Goal: Navigation & Orientation: Find specific page/section

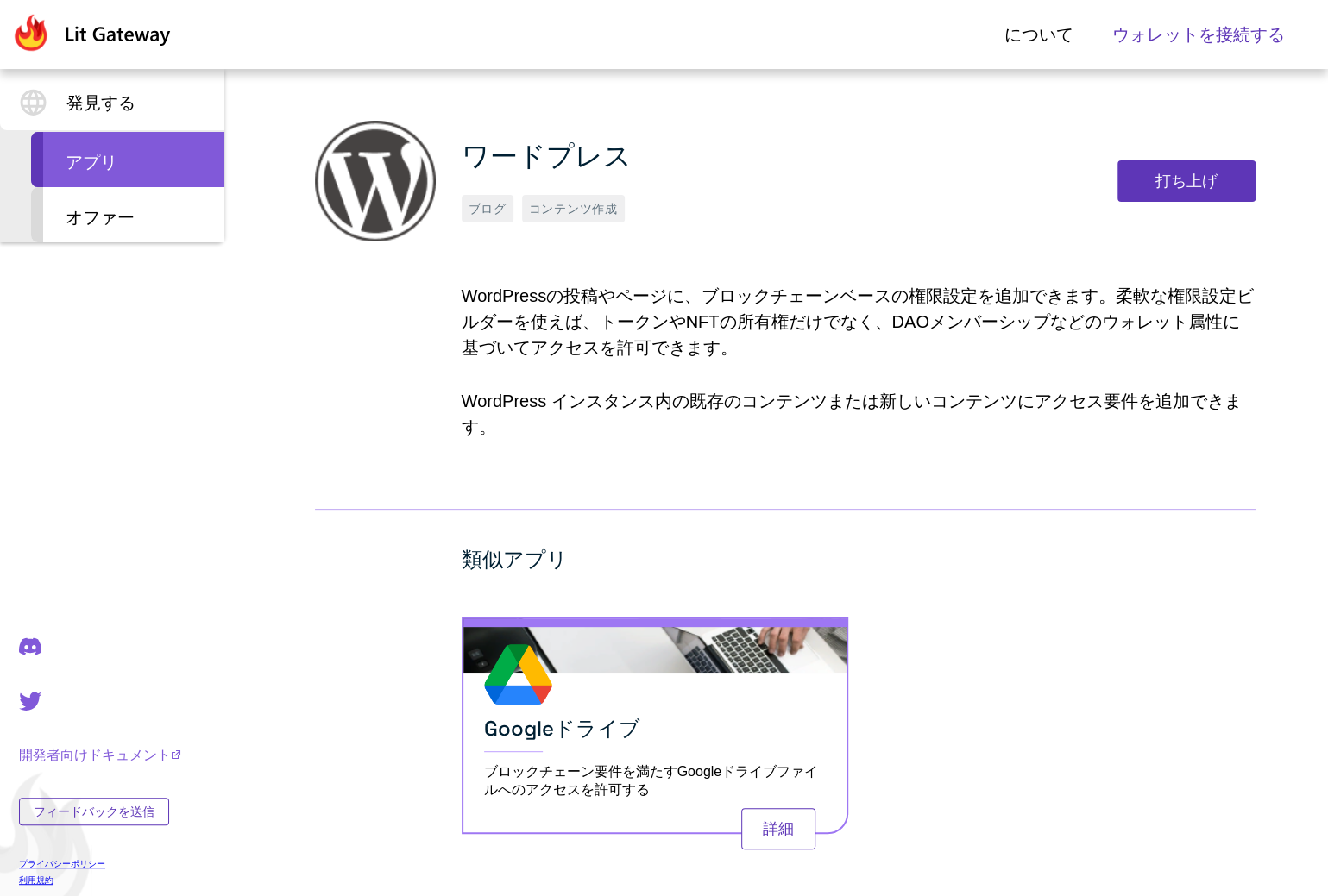
scroll to position [119, 0]
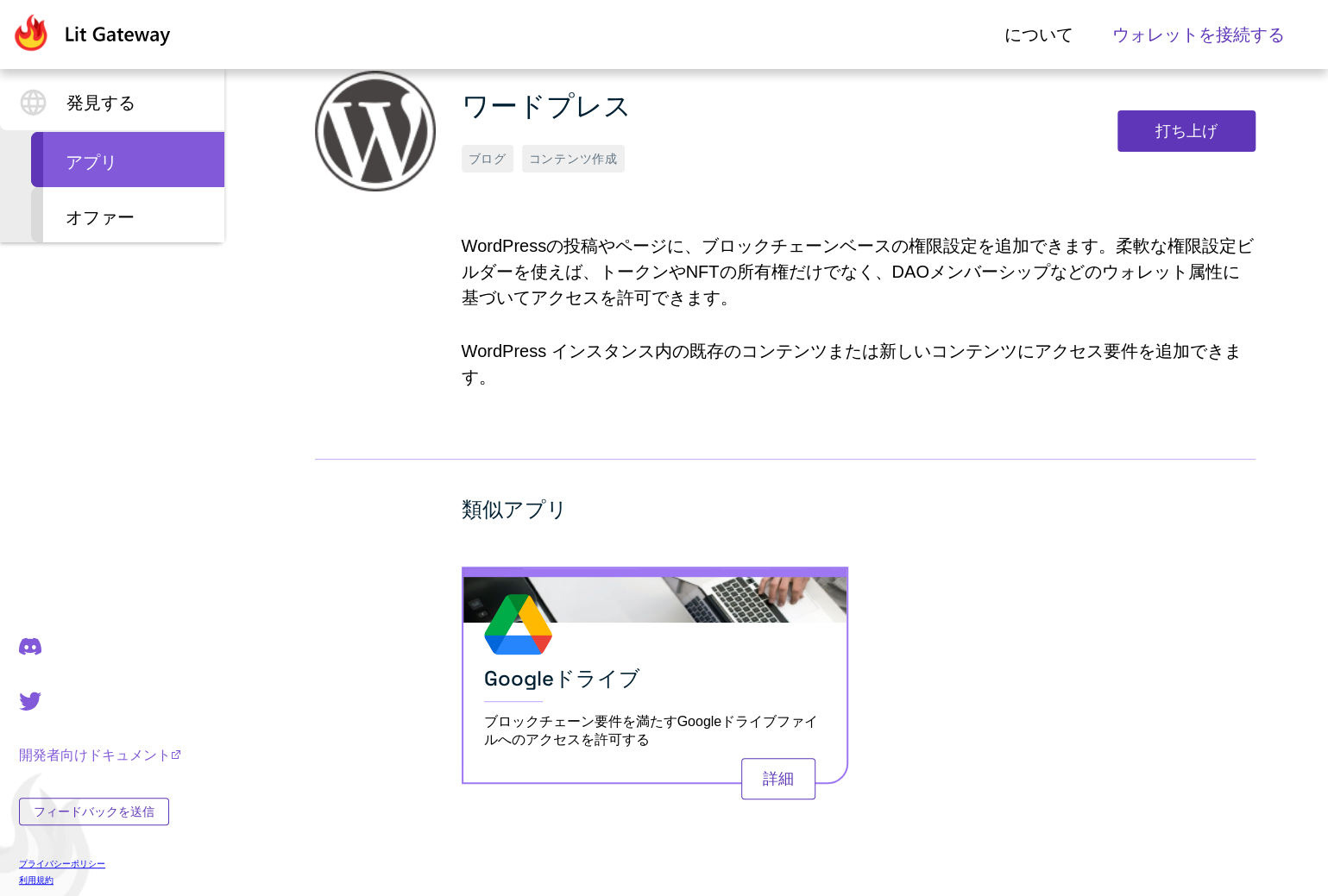
click at [359, 351] on div "ワードプレス ブログ コンテンツ作成 打ち上げ WordPressの投稿やページに、ブロックチェーンベースの権限設定を追加できます。柔軟な権限設定ビルダーを使…" at bounding box center [785, 251] width 940 height 361
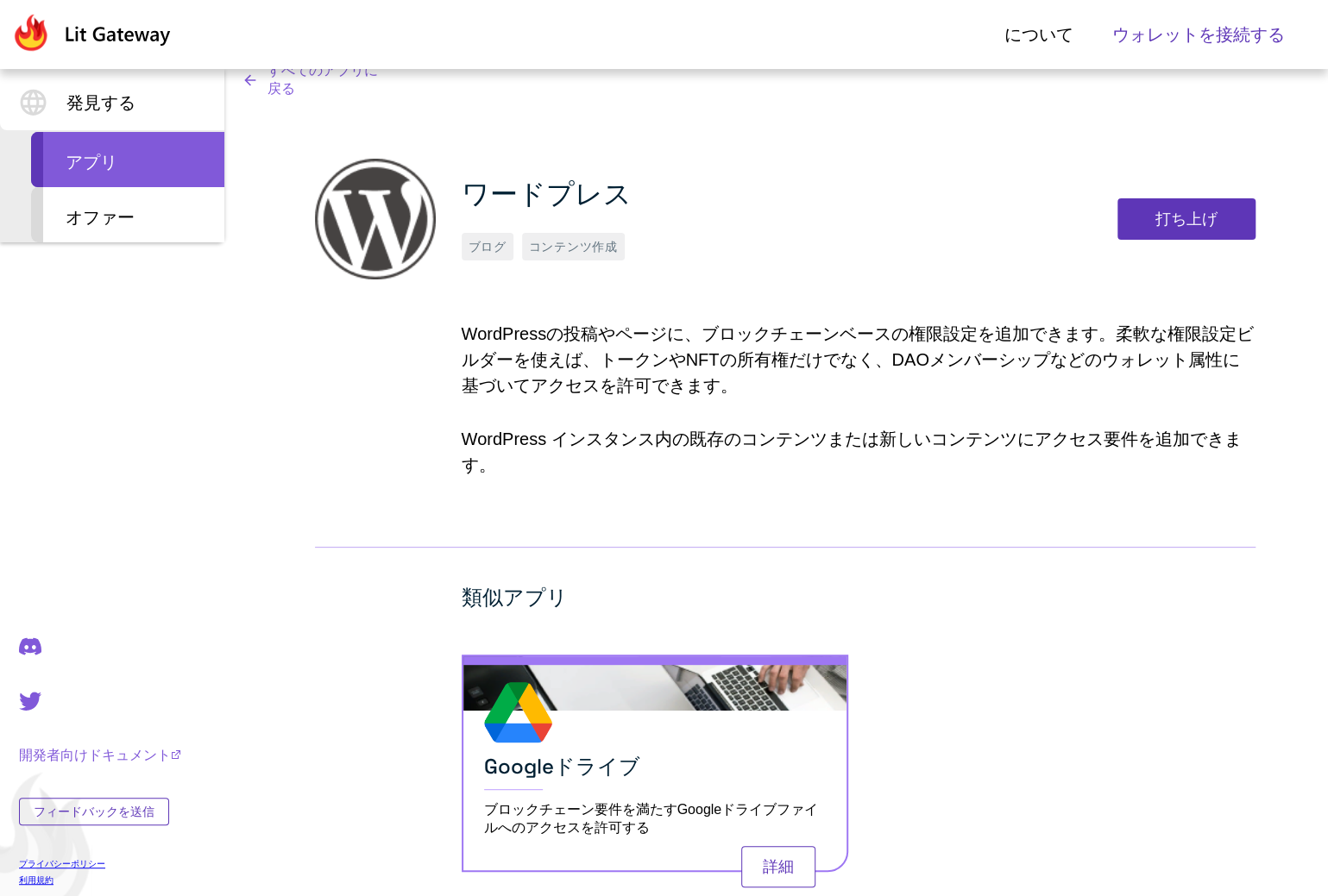
scroll to position [0, 0]
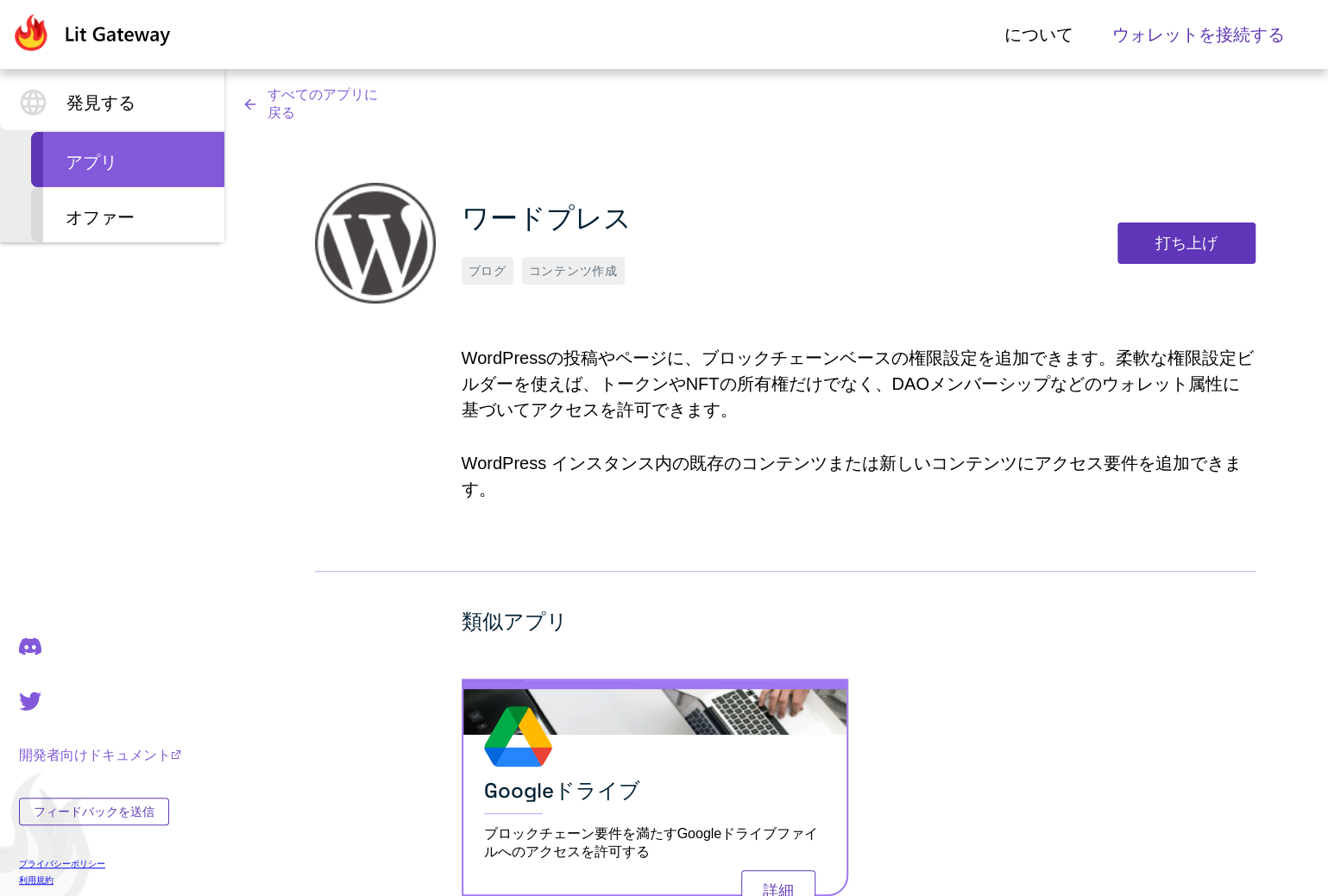
click at [360, 487] on div "ワードプレス ブログ コンテンツ作成 打ち上げ WordPressの投稿やページに、ブロックチェーンベースの権限設定を追加できます。柔軟な権限設定ビルダーを使…" at bounding box center [785, 363] width 940 height 361
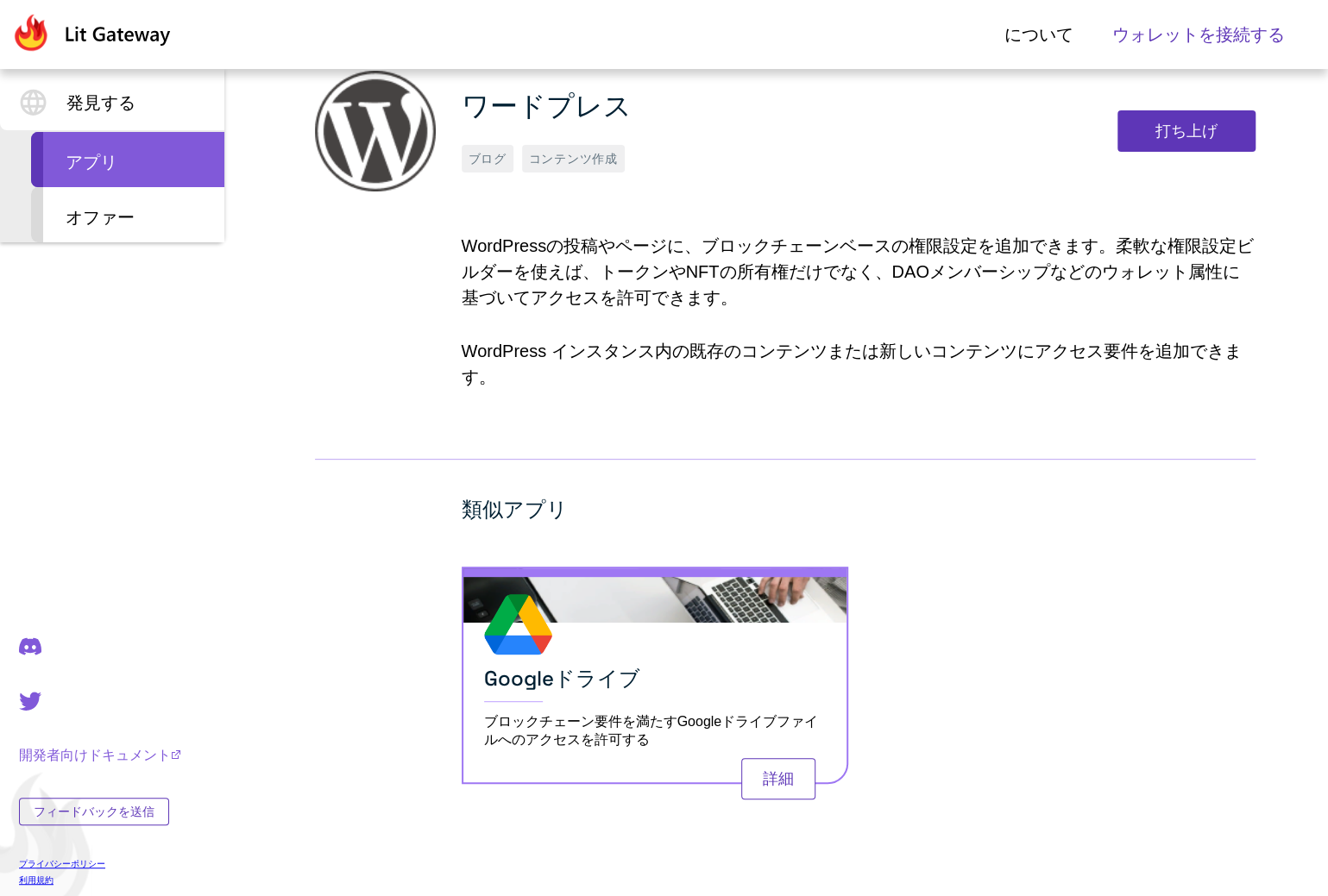
scroll to position [119, 0]
click at [109, 751] on font "開発者向けドキュメント" at bounding box center [94, 755] width 152 height 15
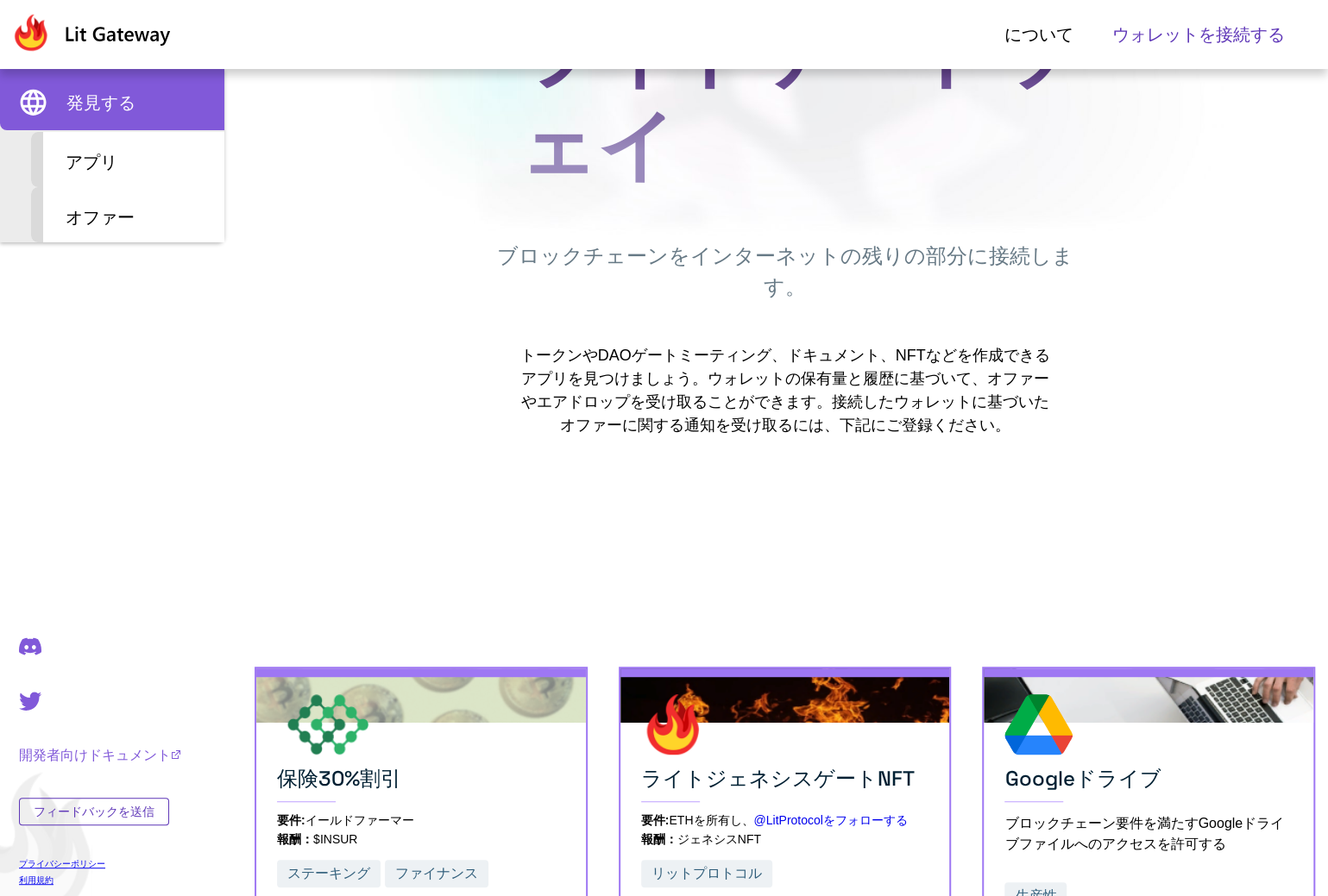
scroll to position [269, 0]
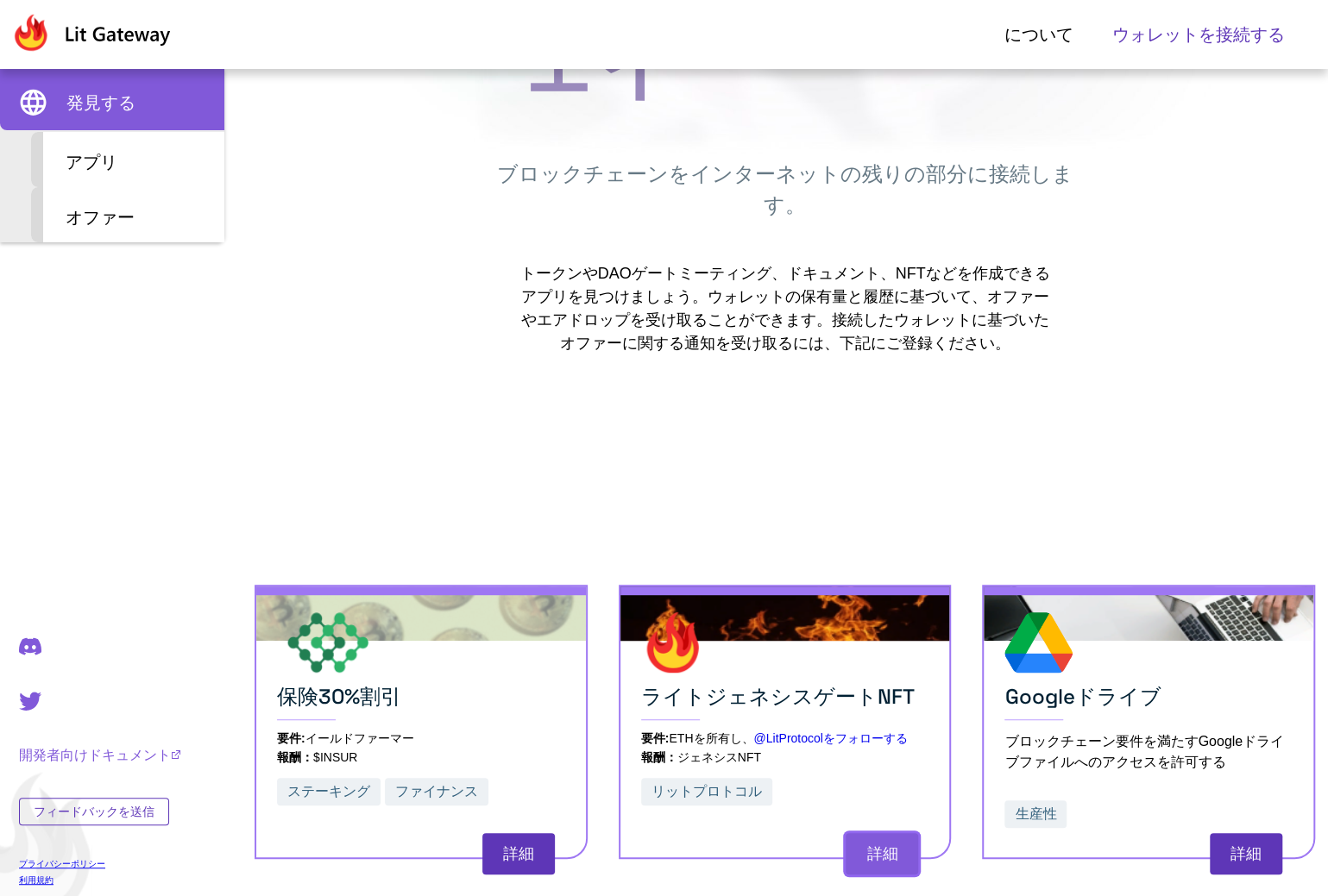
click at [889, 845] on font "詳細" at bounding box center [881, 853] width 31 height 17
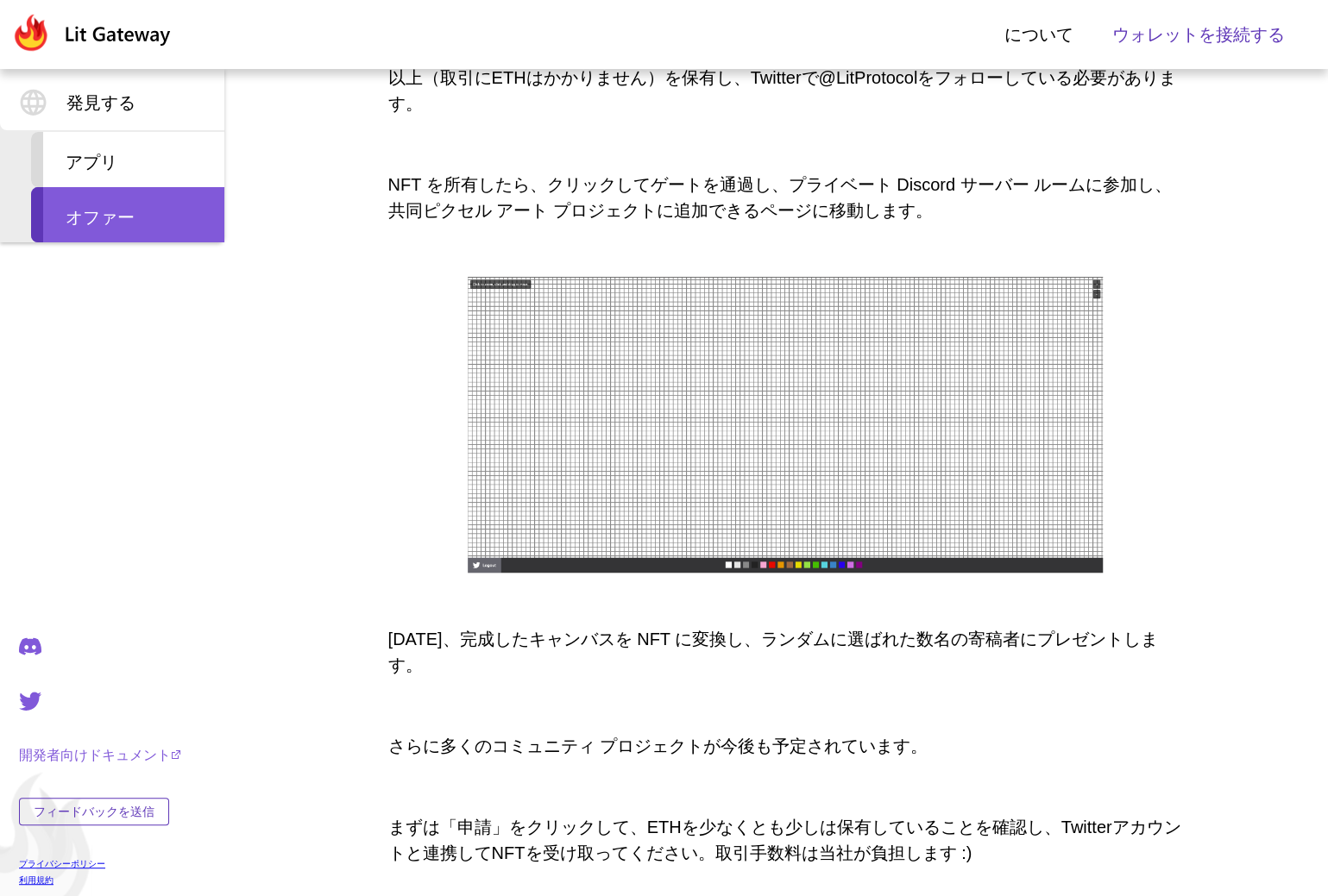
scroll to position [863, 0]
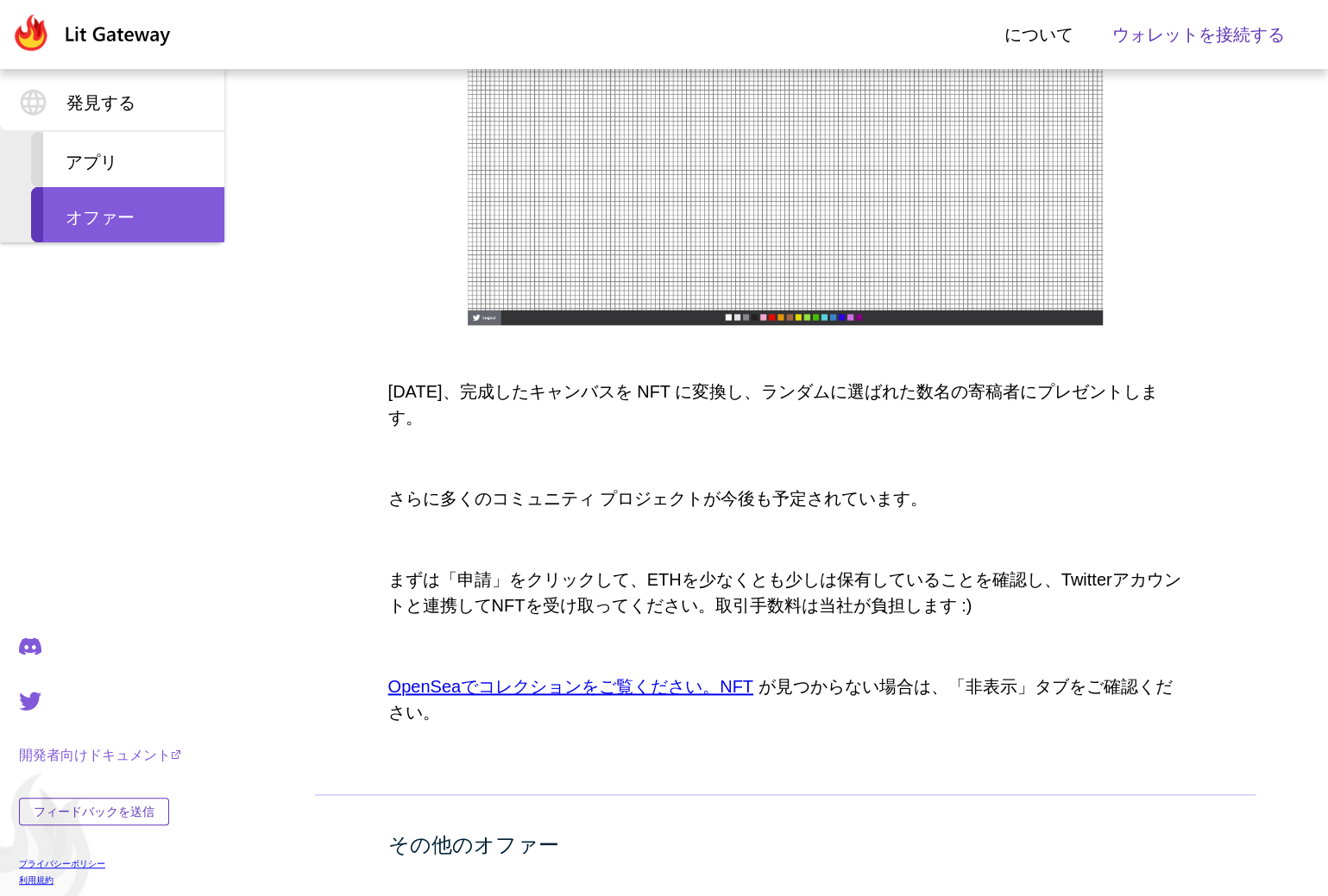
click at [121, 30] on img at bounding box center [91, 33] width 160 height 38
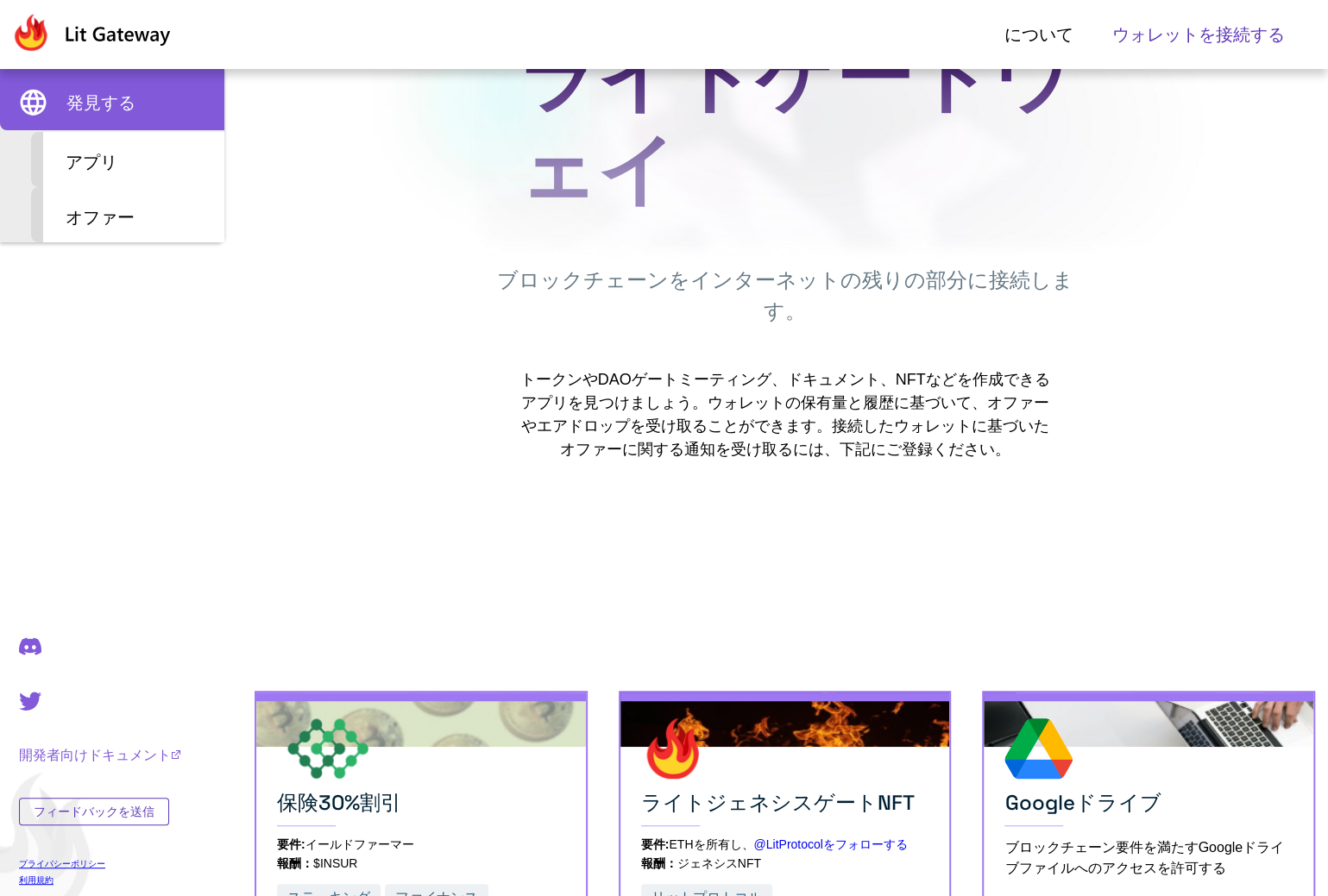
scroll to position [269, 0]
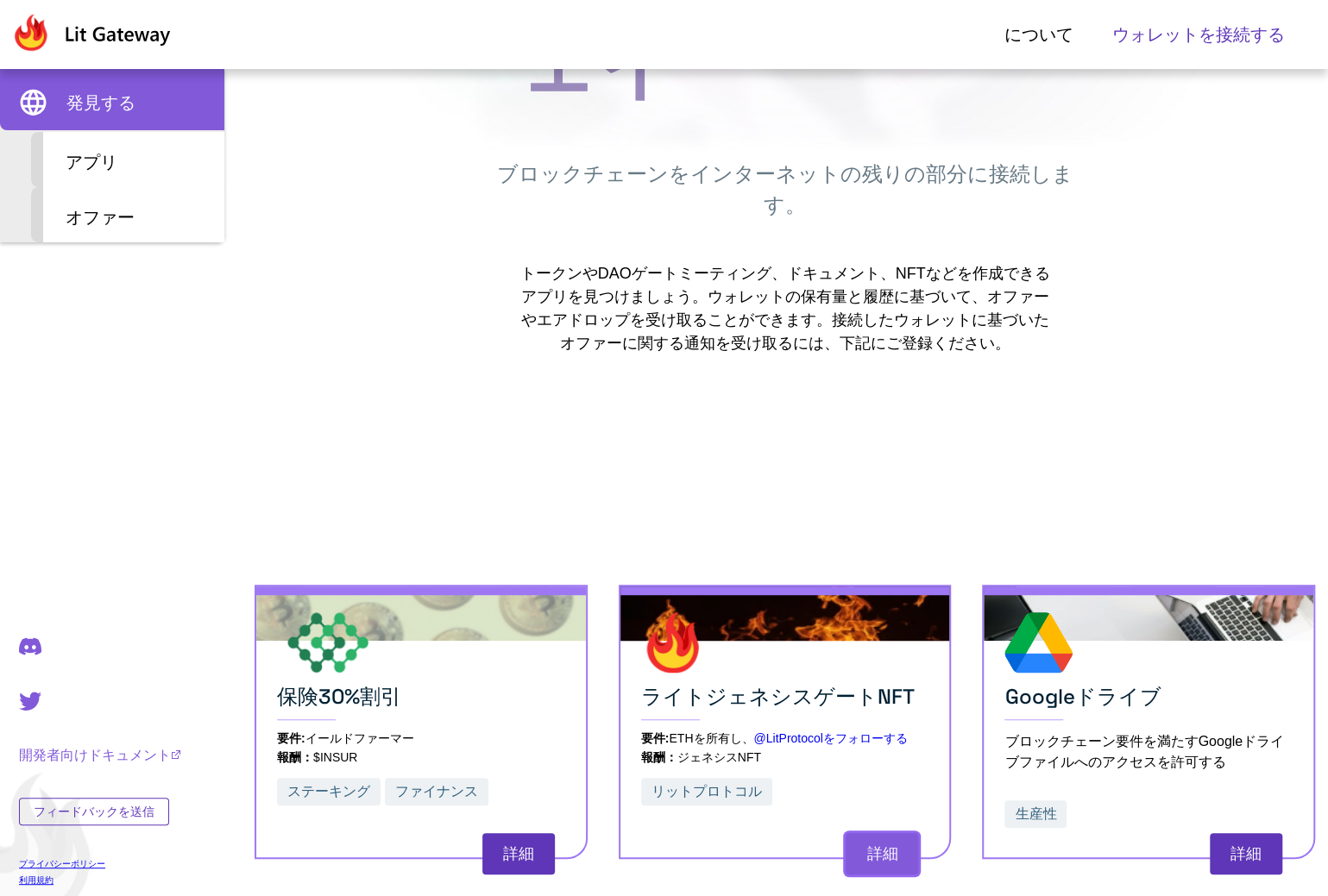
click at [890, 845] on font "詳細" at bounding box center [881, 853] width 31 height 17
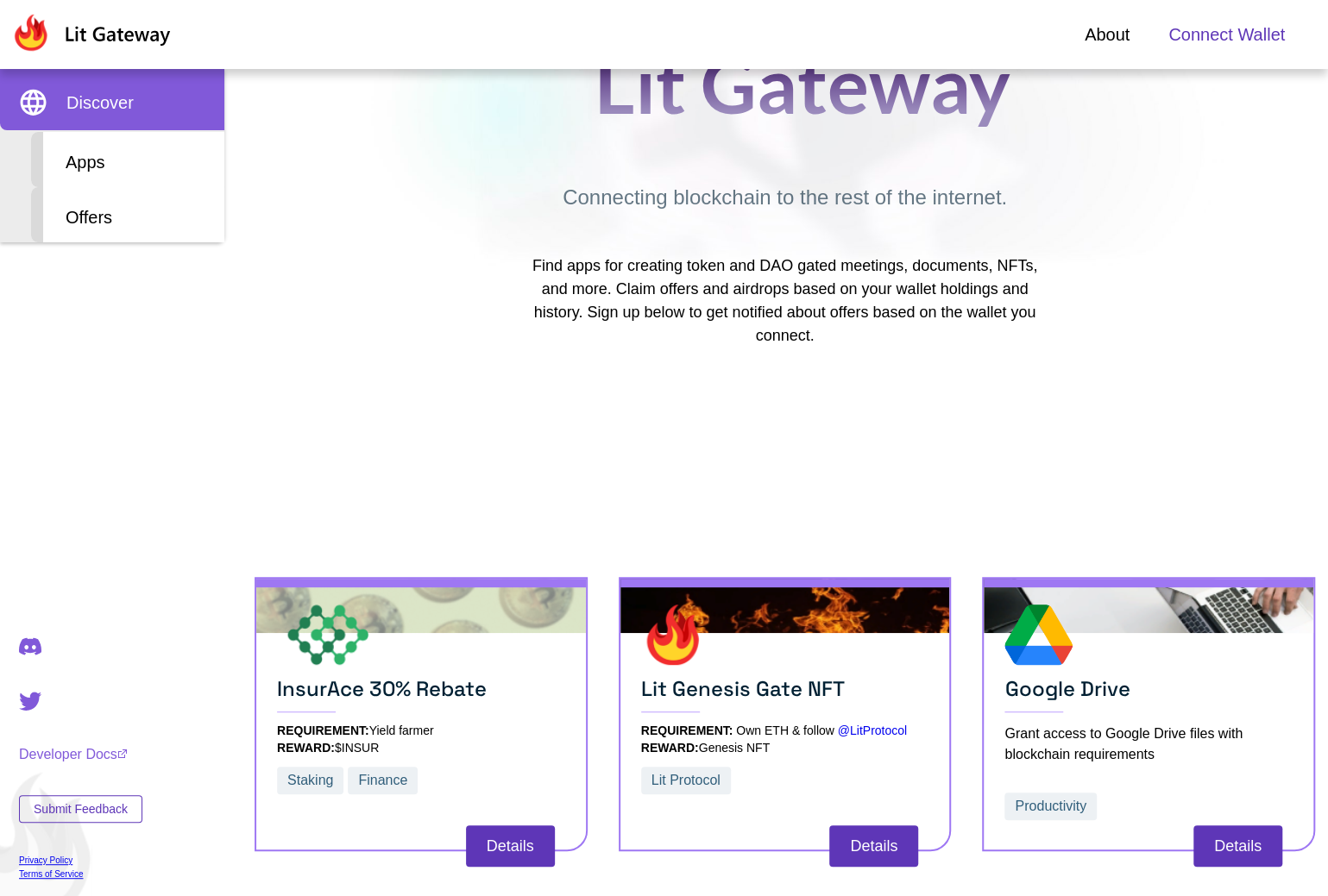
click at [418, 374] on div "Discover Lit Gateway Connecting blockchain to the rest of the internet. Find ap…" at bounding box center [784, 405] width 1086 height 944
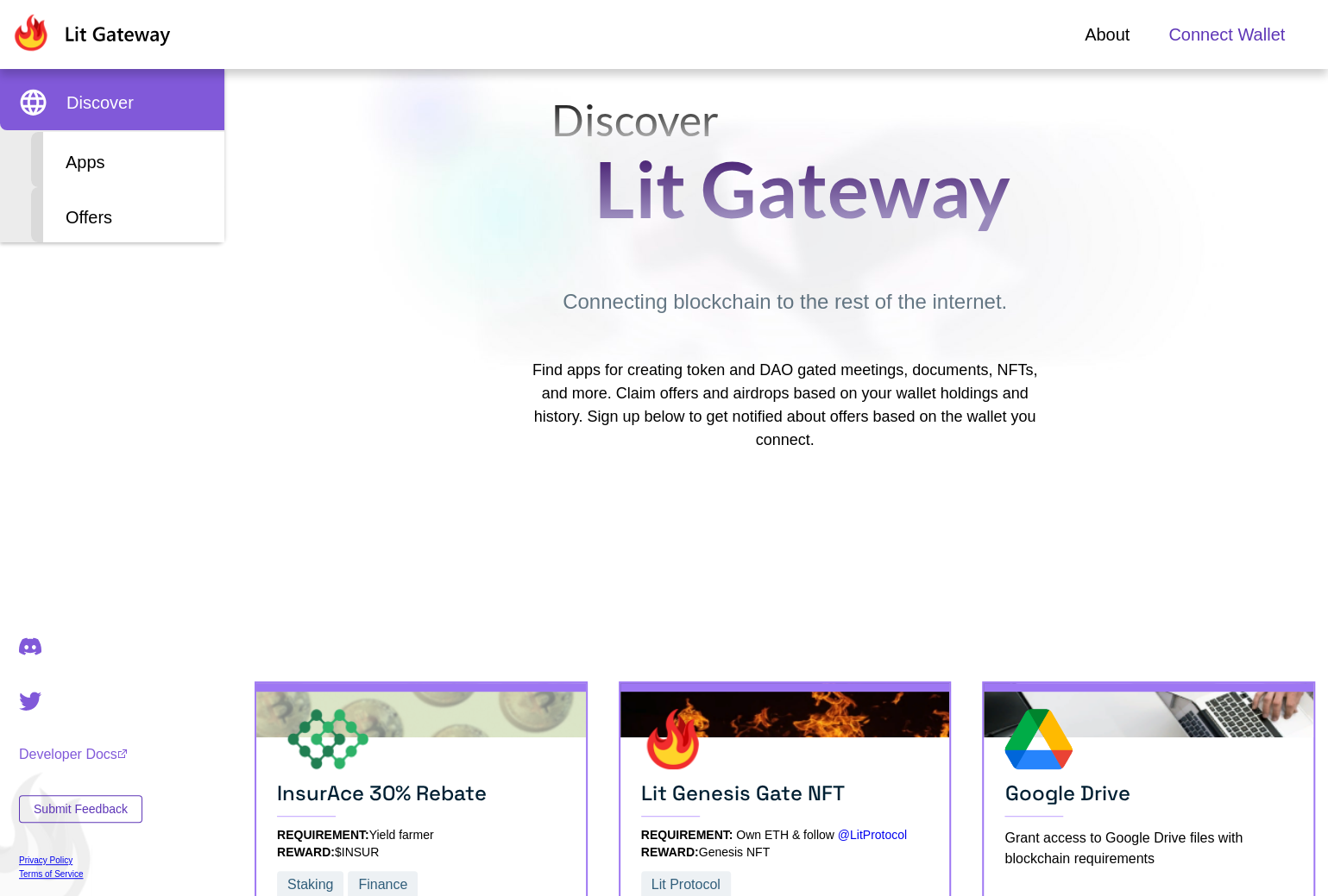
scroll to position [0, 0]
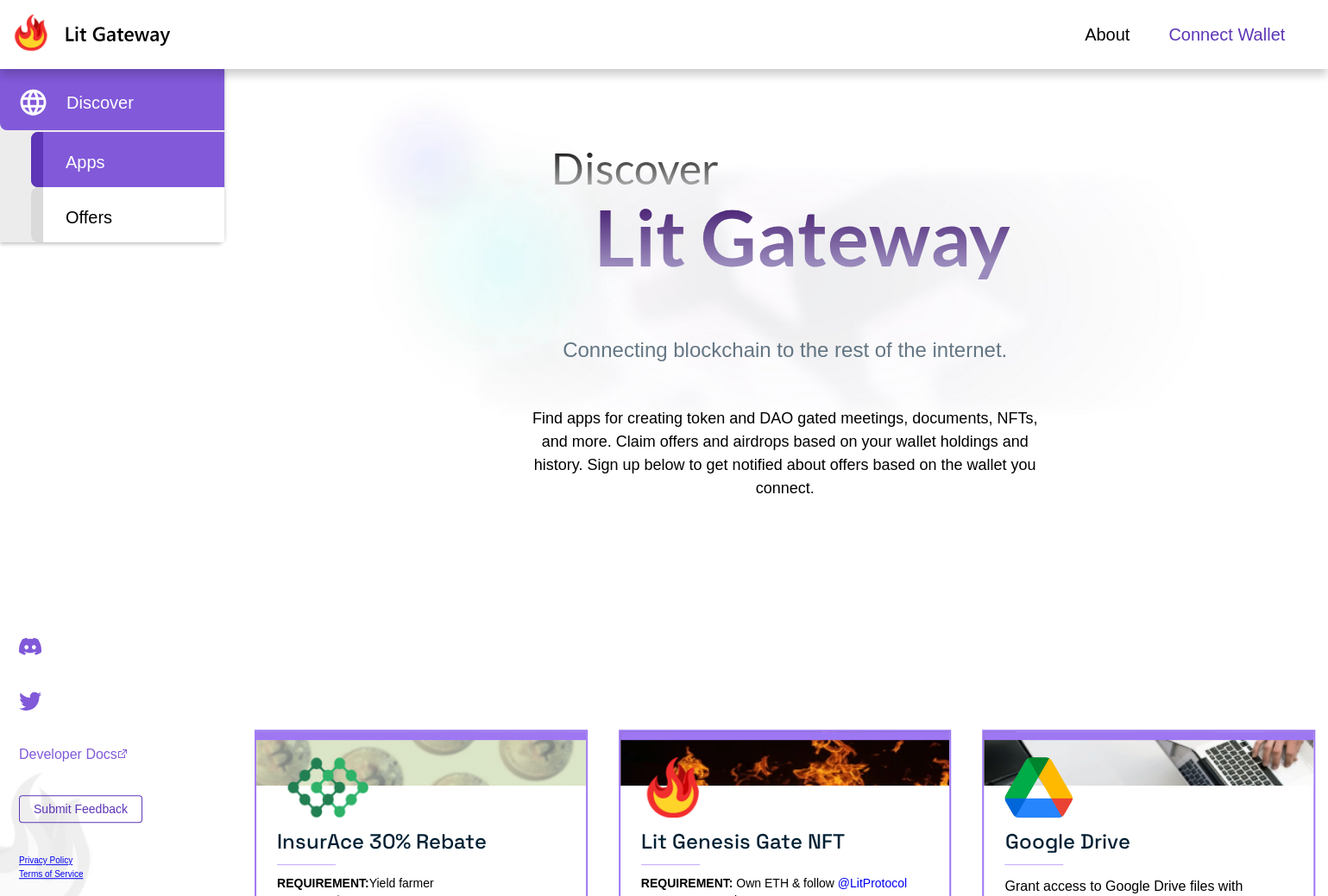
click at [133, 180] on div "Apps" at bounding box center [128, 160] width 193 height 55
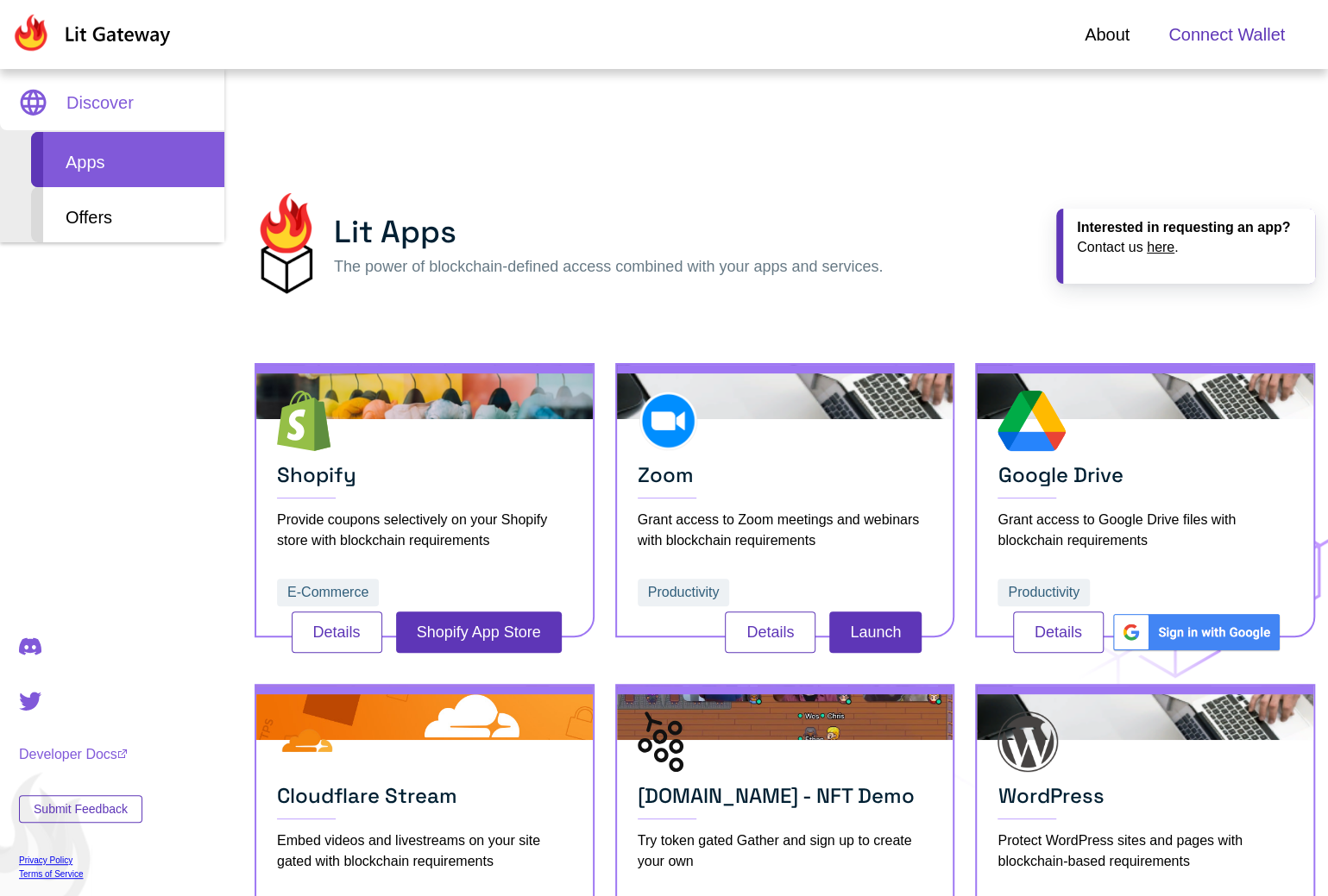
scroll to position [86, 0]
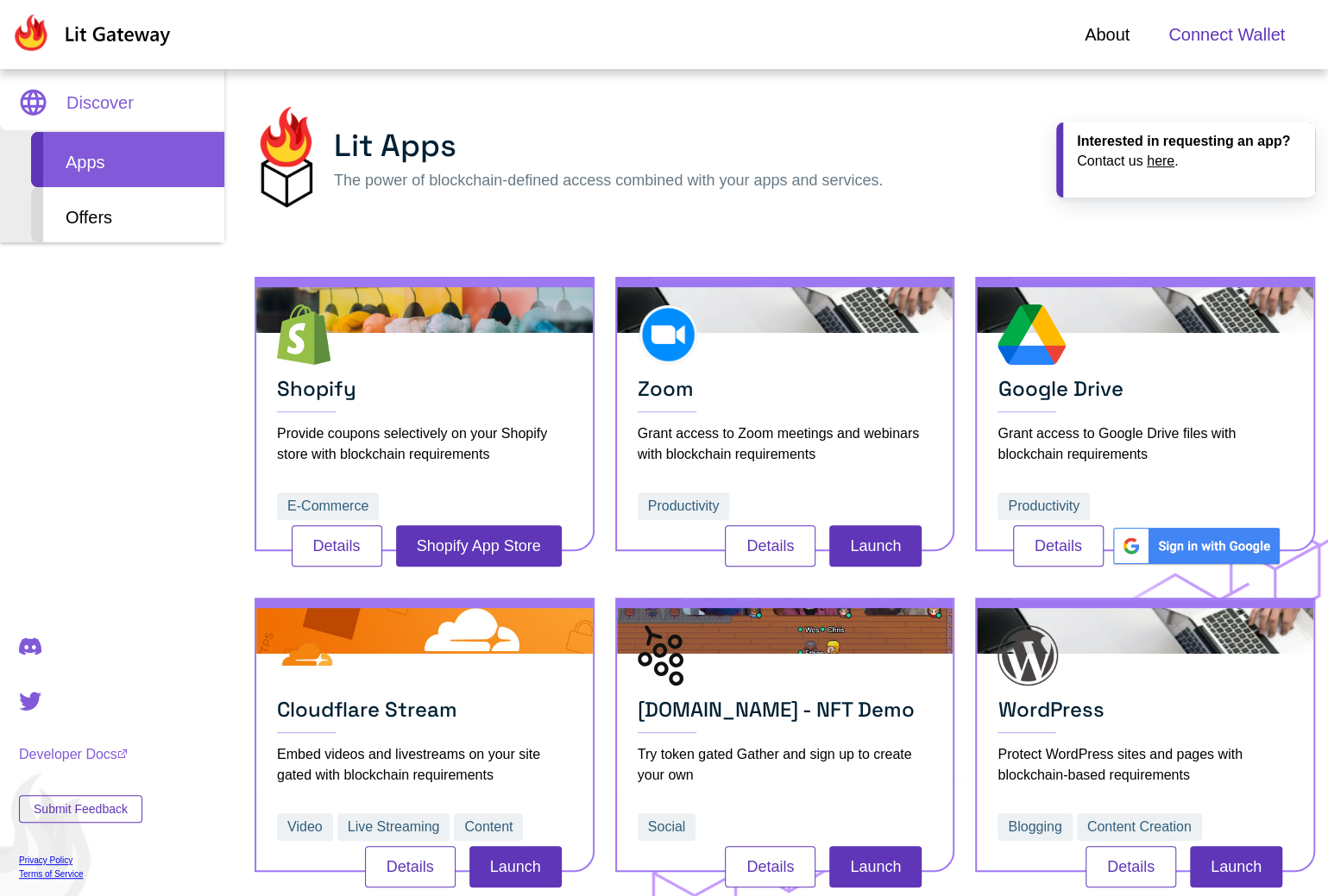
drag, startPoint x: 800, startPoint y: 161, endPoint x: 809, endPoint y: 153, distance: 12.0
click at [801, 156] on h2 "Lit Apps" at bounding box center [608, 145] width 549 height 47
